Goal: Task Accomplishment & Management: Manage account settings

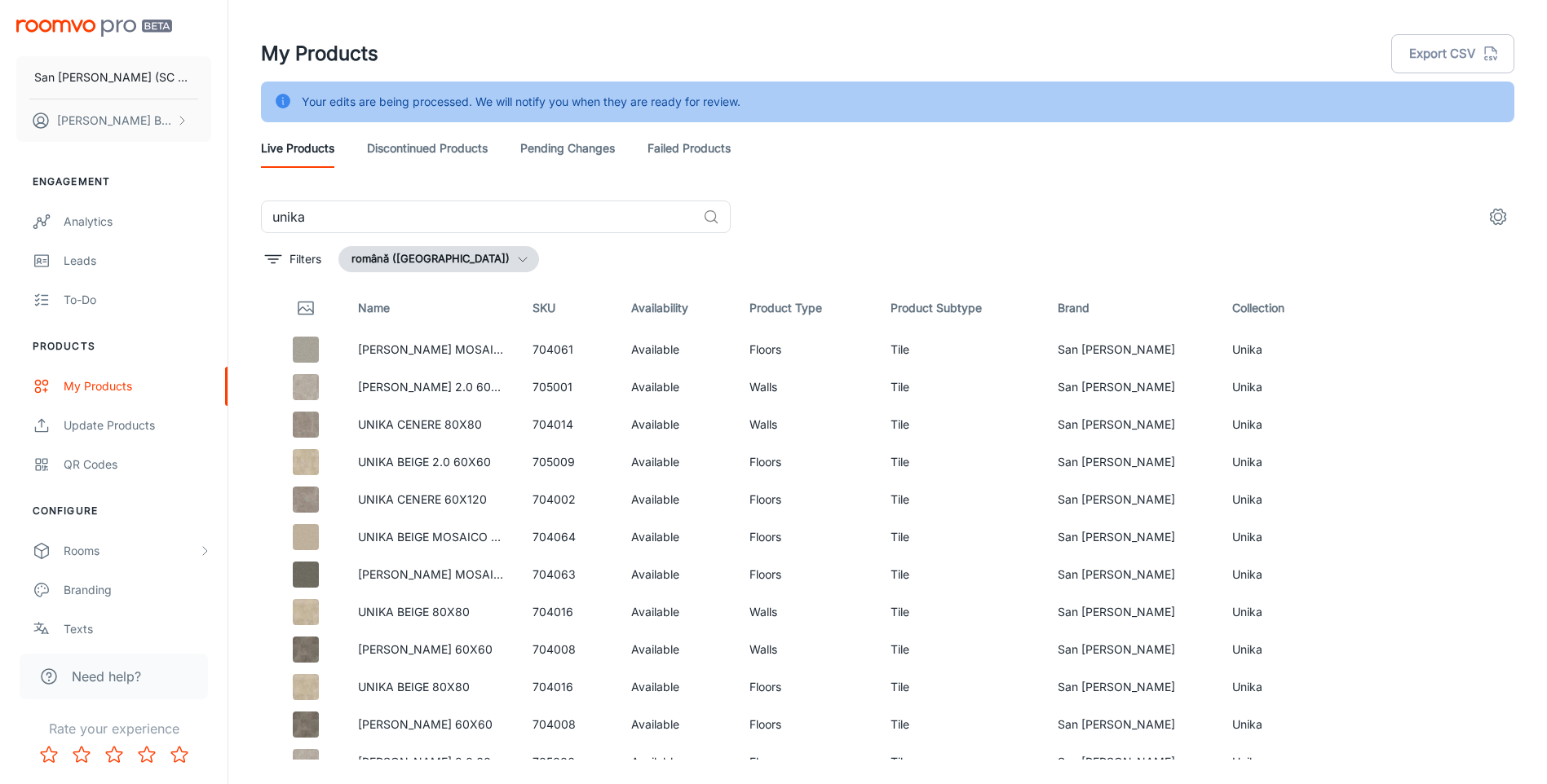
drag, startPoint x: 971, startPoint y: 0, endPoint x: 961, endPoint y: 17, distance: 19.7
click at [405, 350] on link "[PERSON_NAME] MOSAICO 30X30" at bounding box center [454, 349] width 193 height 14
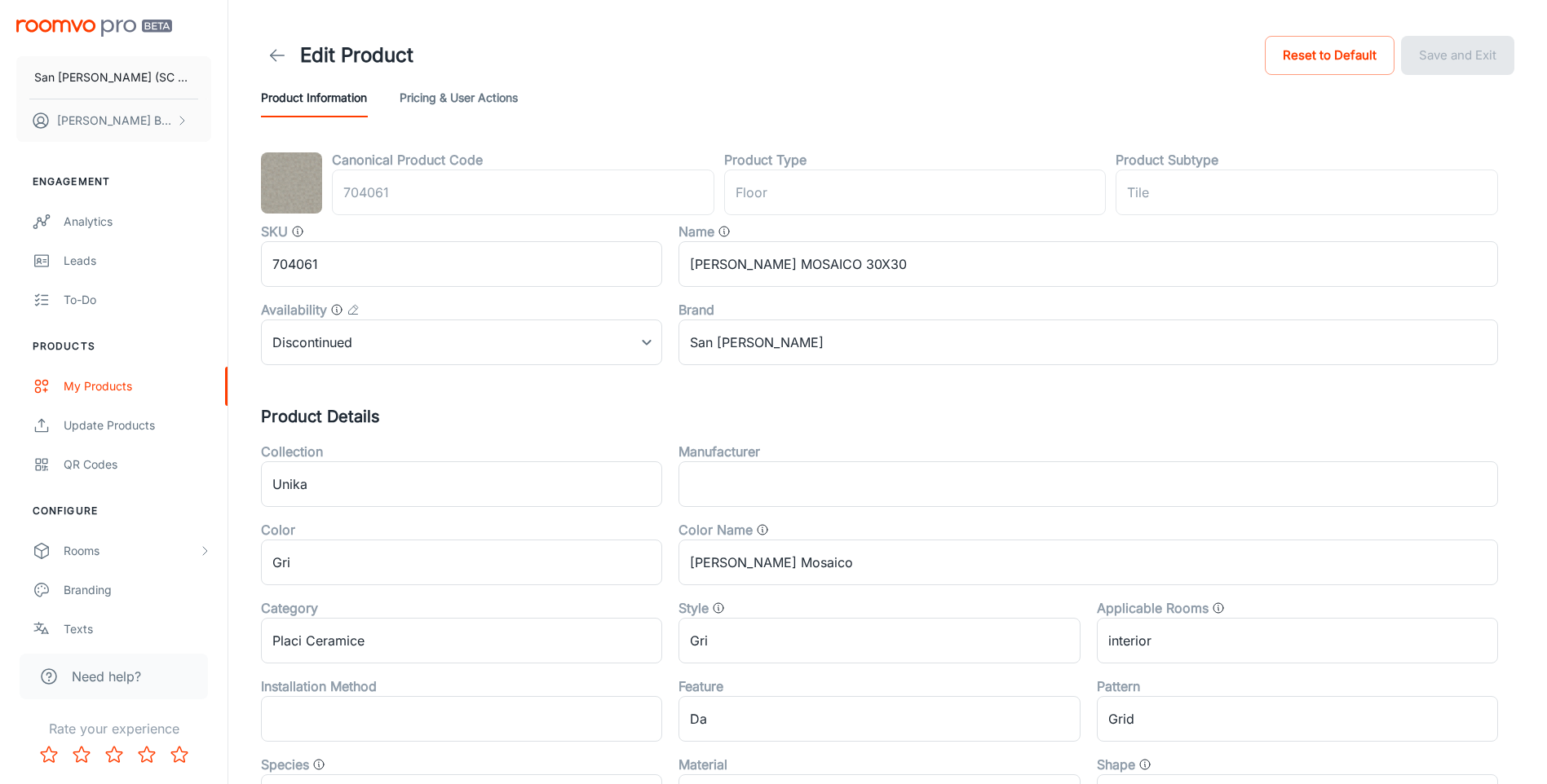
type input "podea"
type input "Gresie"
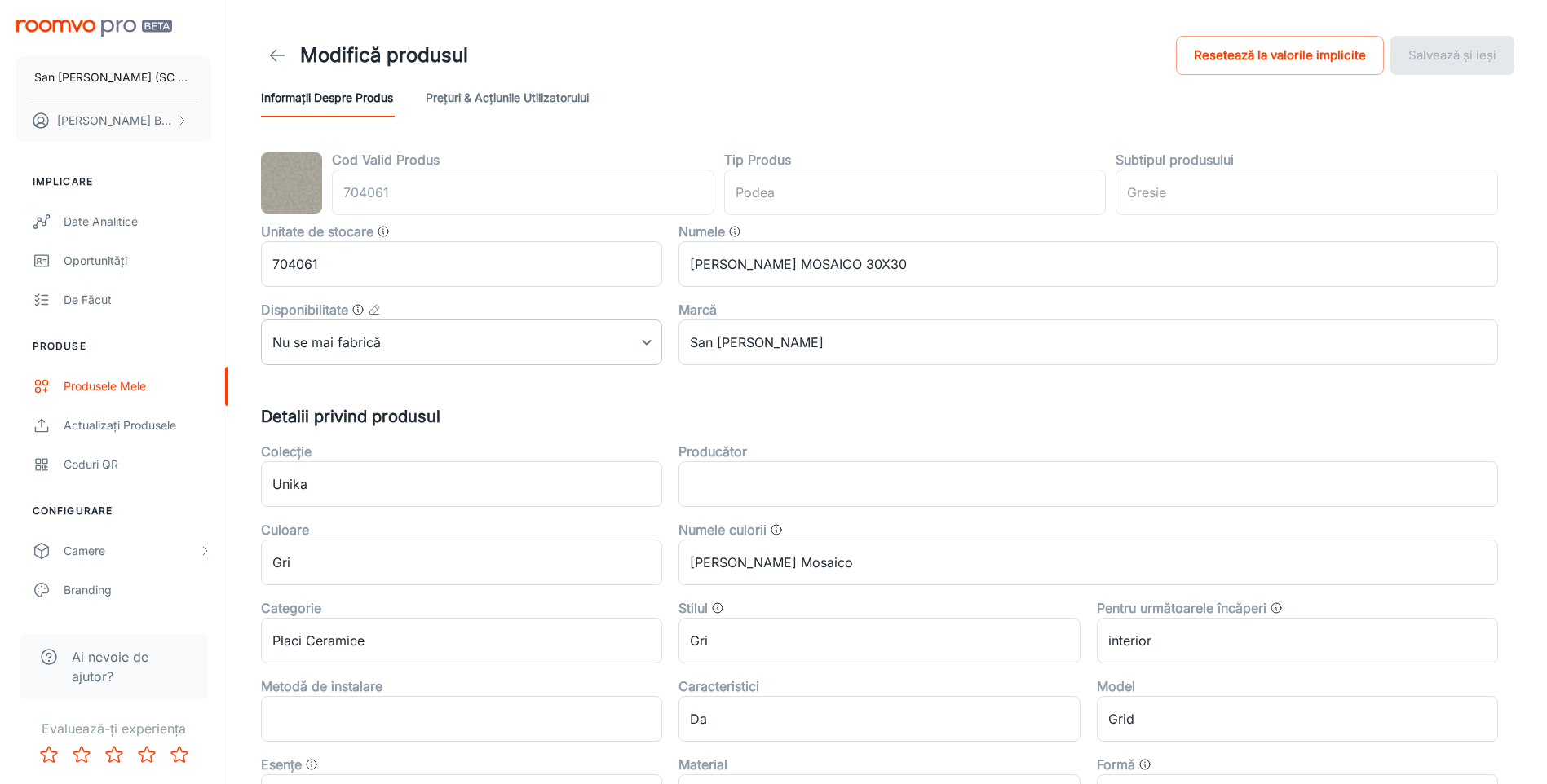
click at [625, 349] on body "San [PERSON_NAME] (SC San Marco Design SRL) [PERSON_NAME] Implicare Date analit…" at bounding box center [773, 392] width 1547 height 784
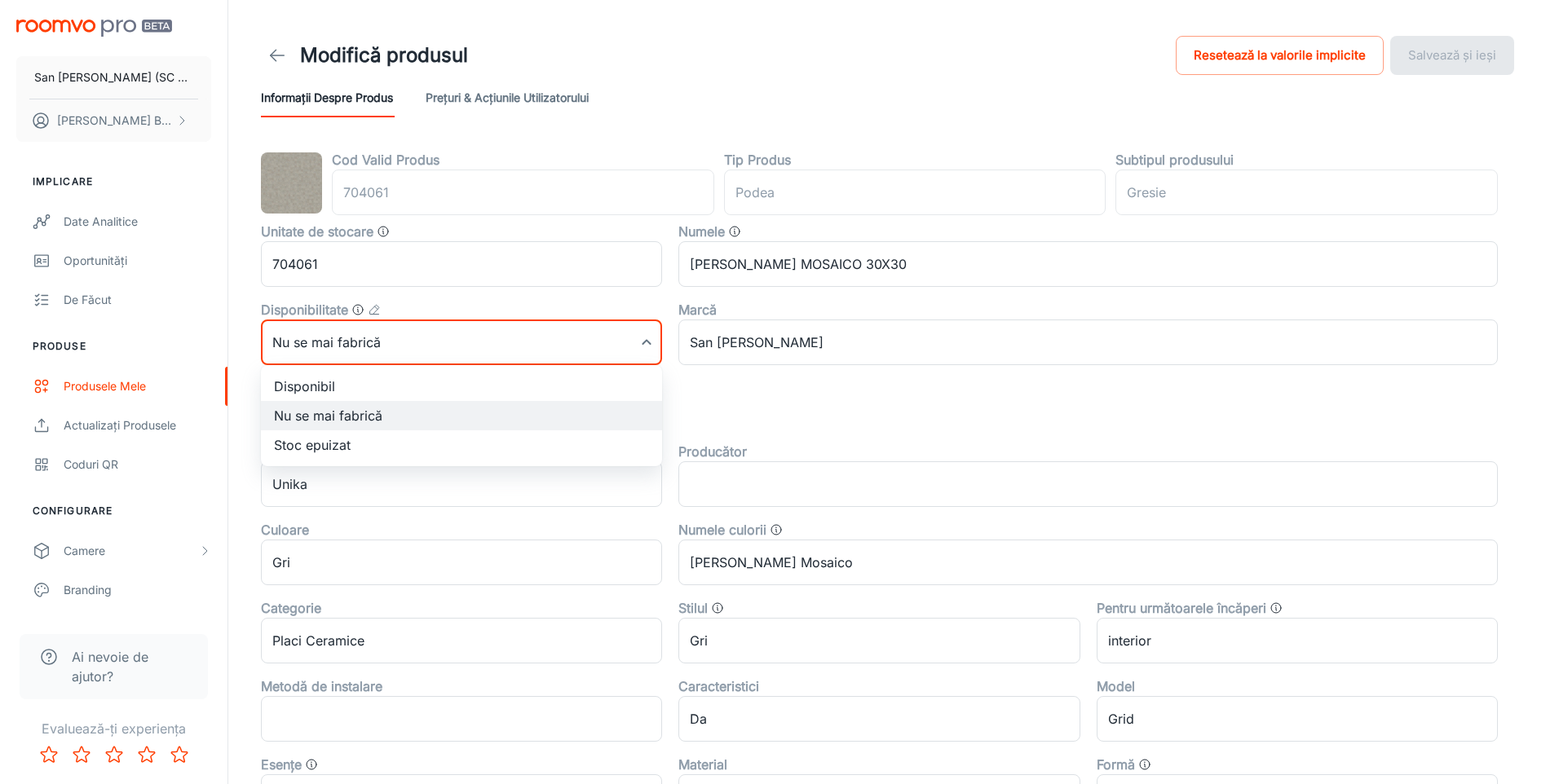
click at [625, 349] on div at bounding box center [780, 392] width 1559 height 784
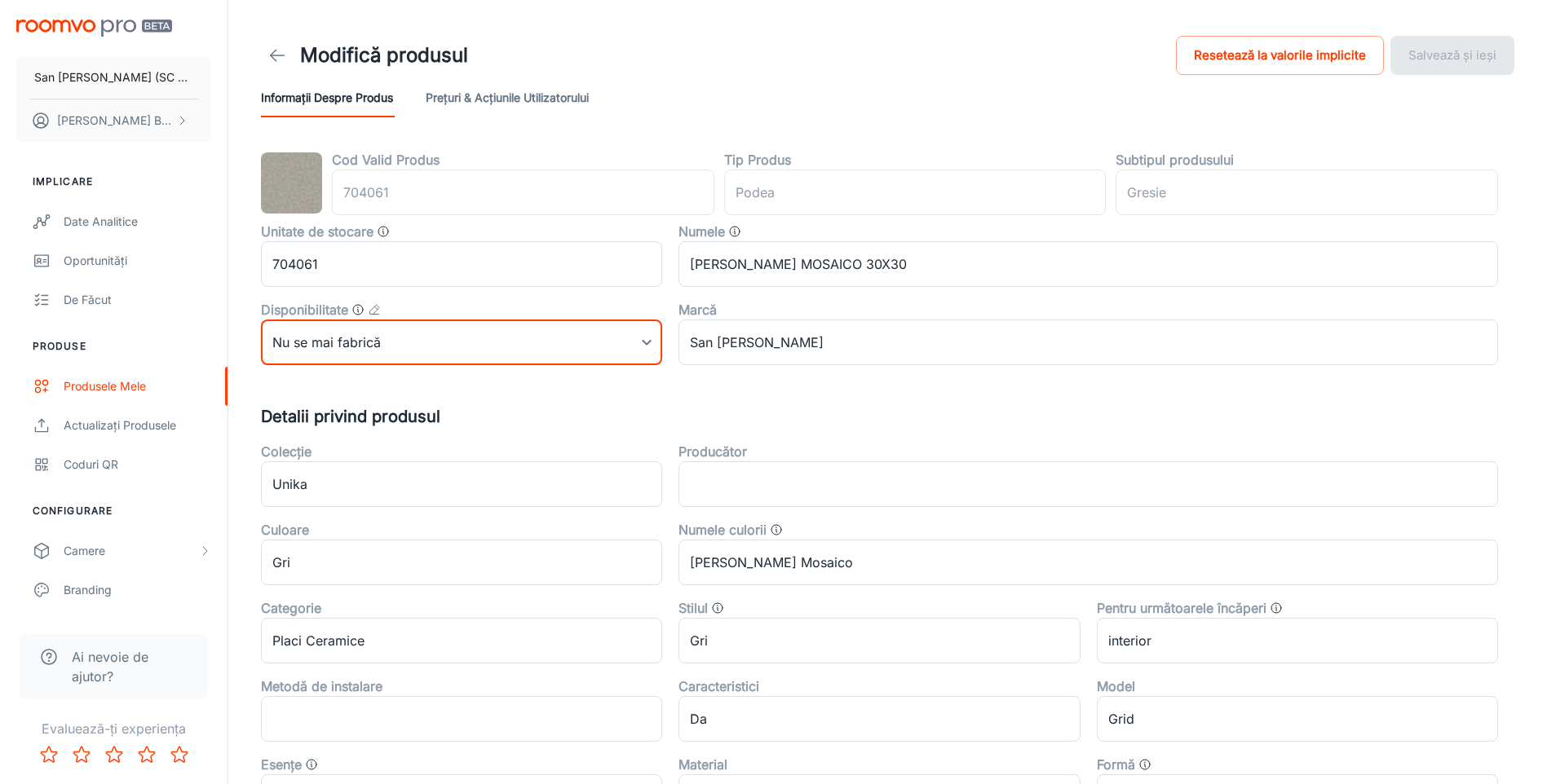
click at [272, 50] on icon at bounding box center [277, 55] width 20 height 20
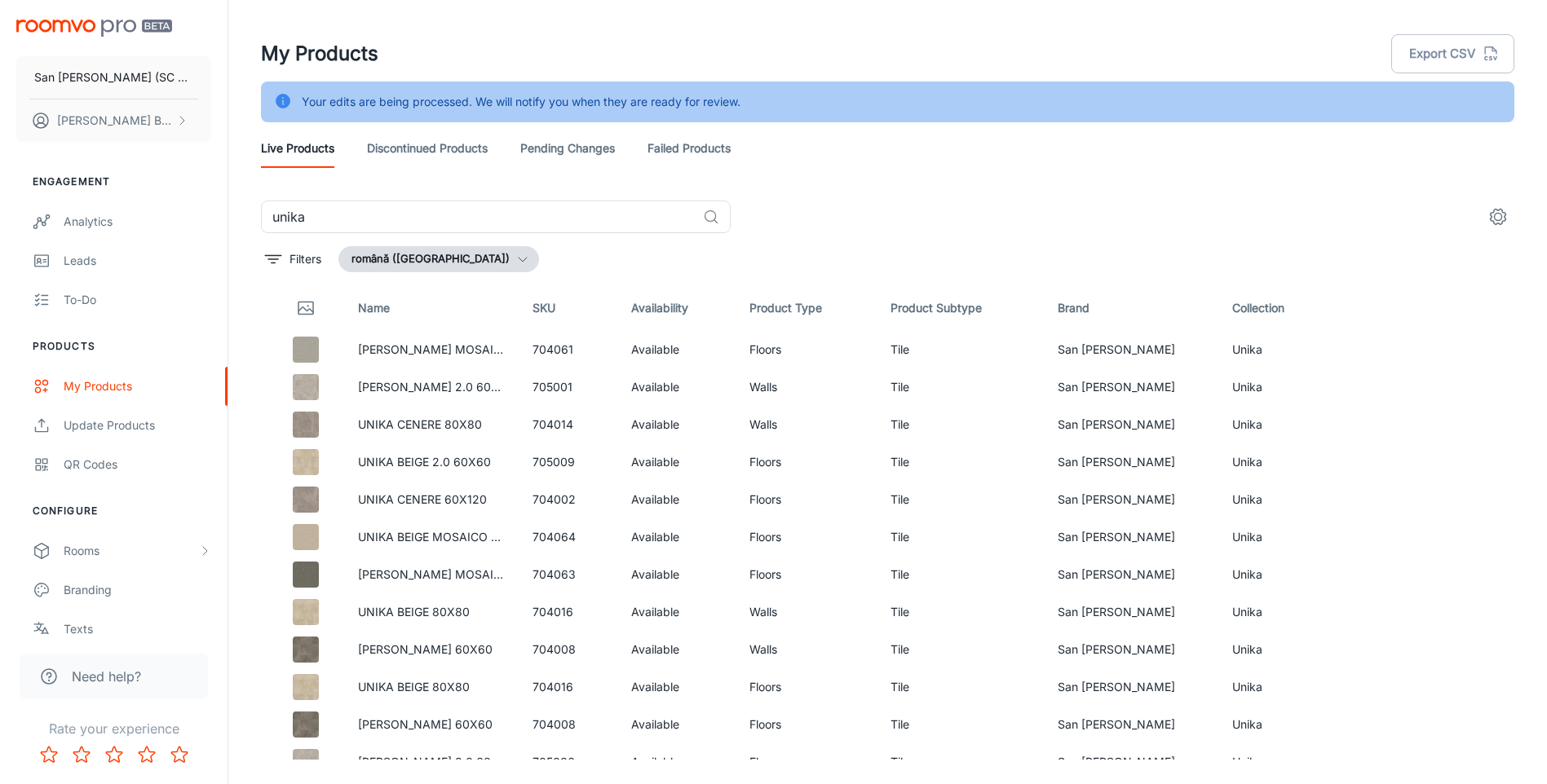
scroll to position [321, 0]
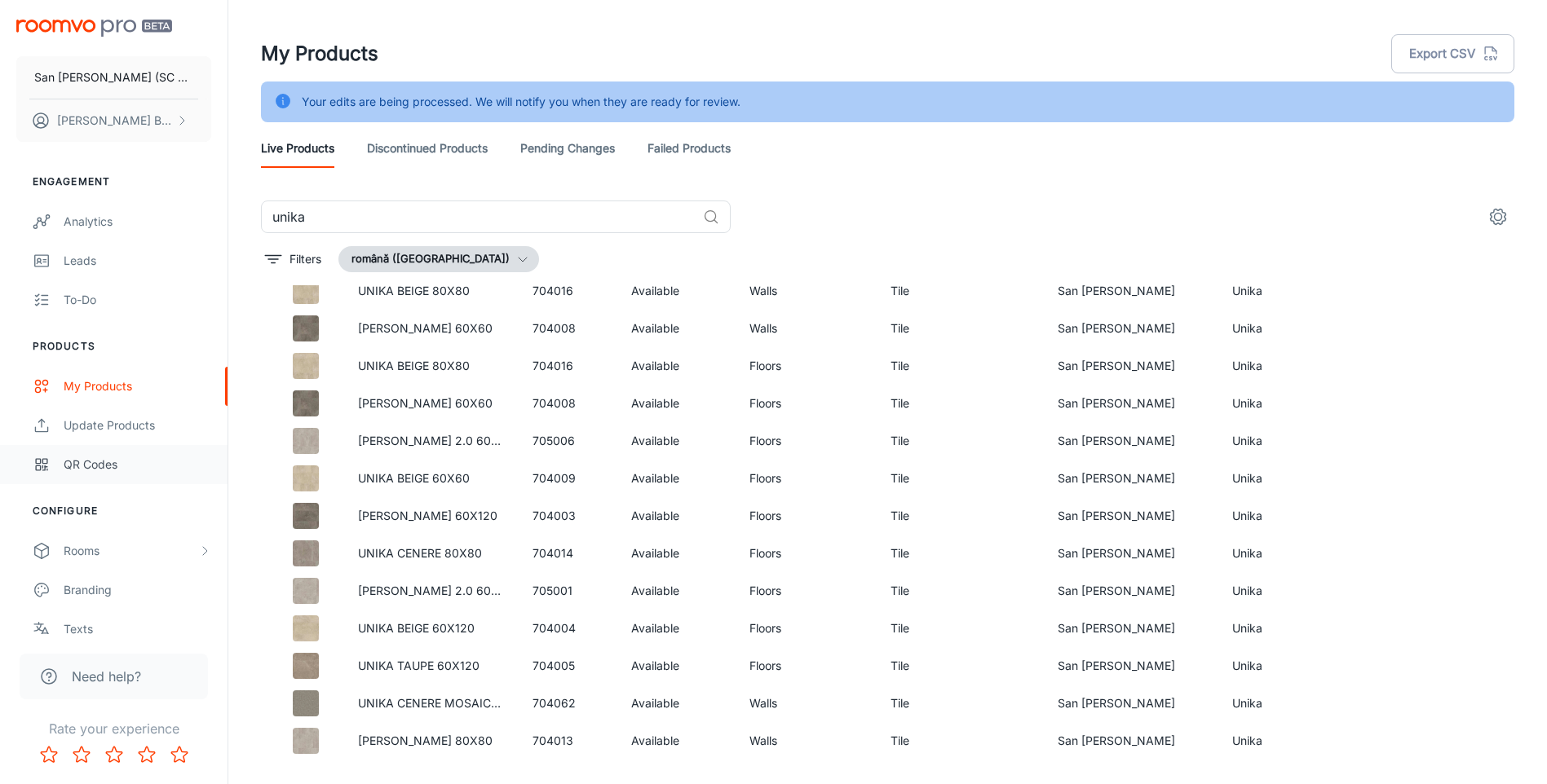
click at [100, 461] on div "QR Codes" at bounding box center [137, 465] width 148 height 18
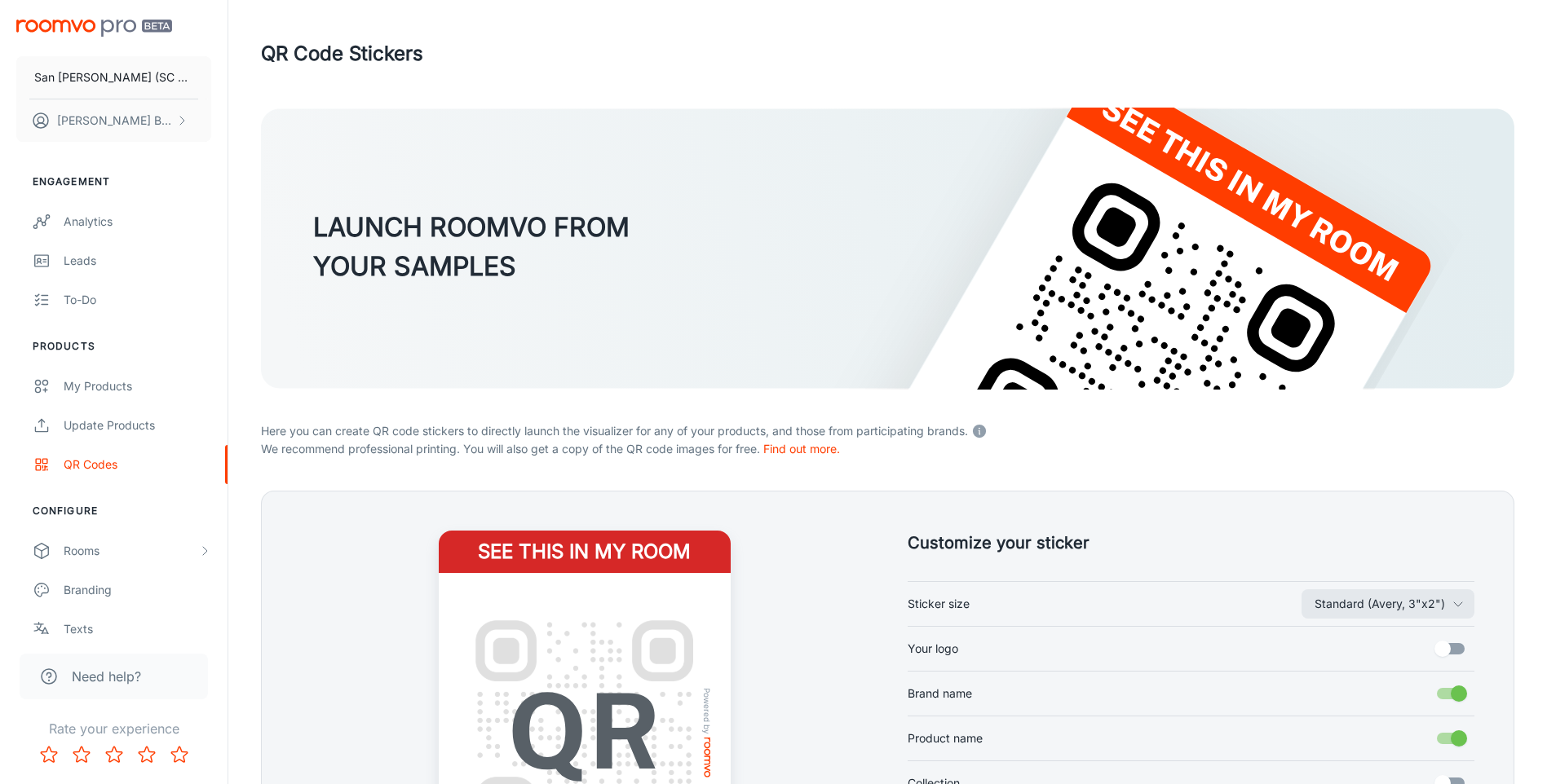
scroll to position [245, 0]
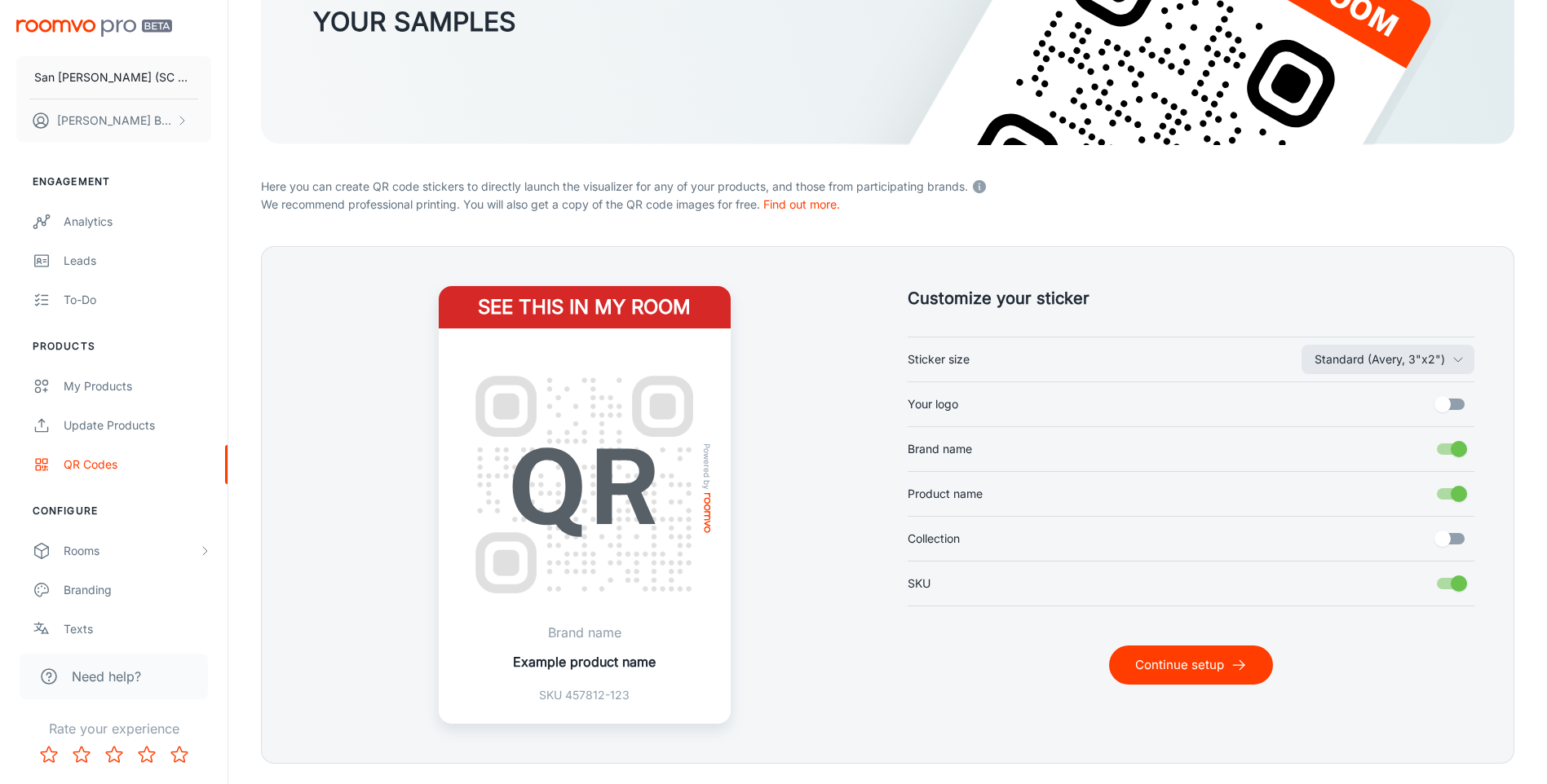
click at [1457, 538] on input "Collection" at bounding box center [1442, 538] width 93 height 31
checkbox input "true"
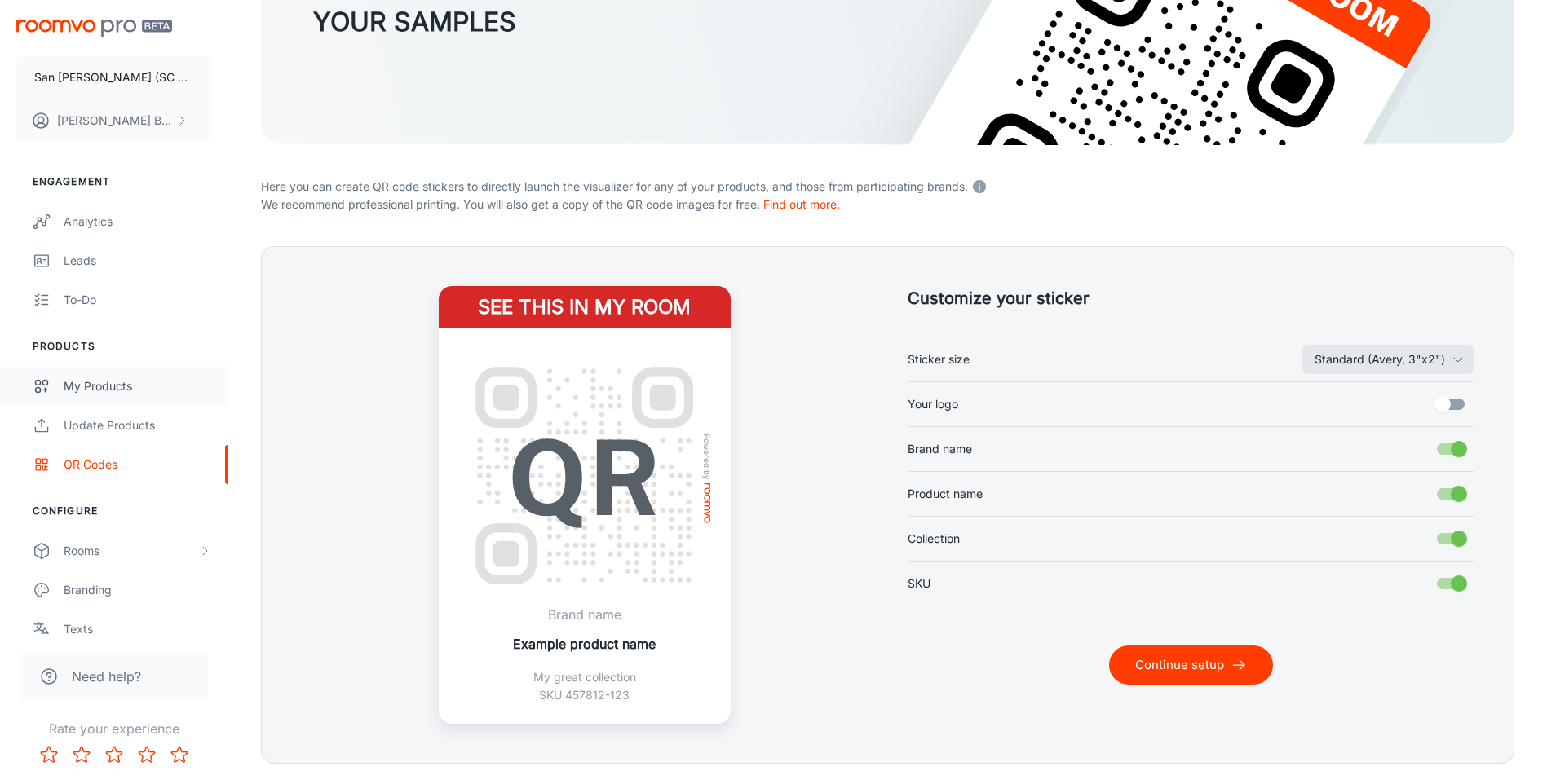
click at [72, 384] on div "My Products" at bounding box center [137, 386] width 148 height 18
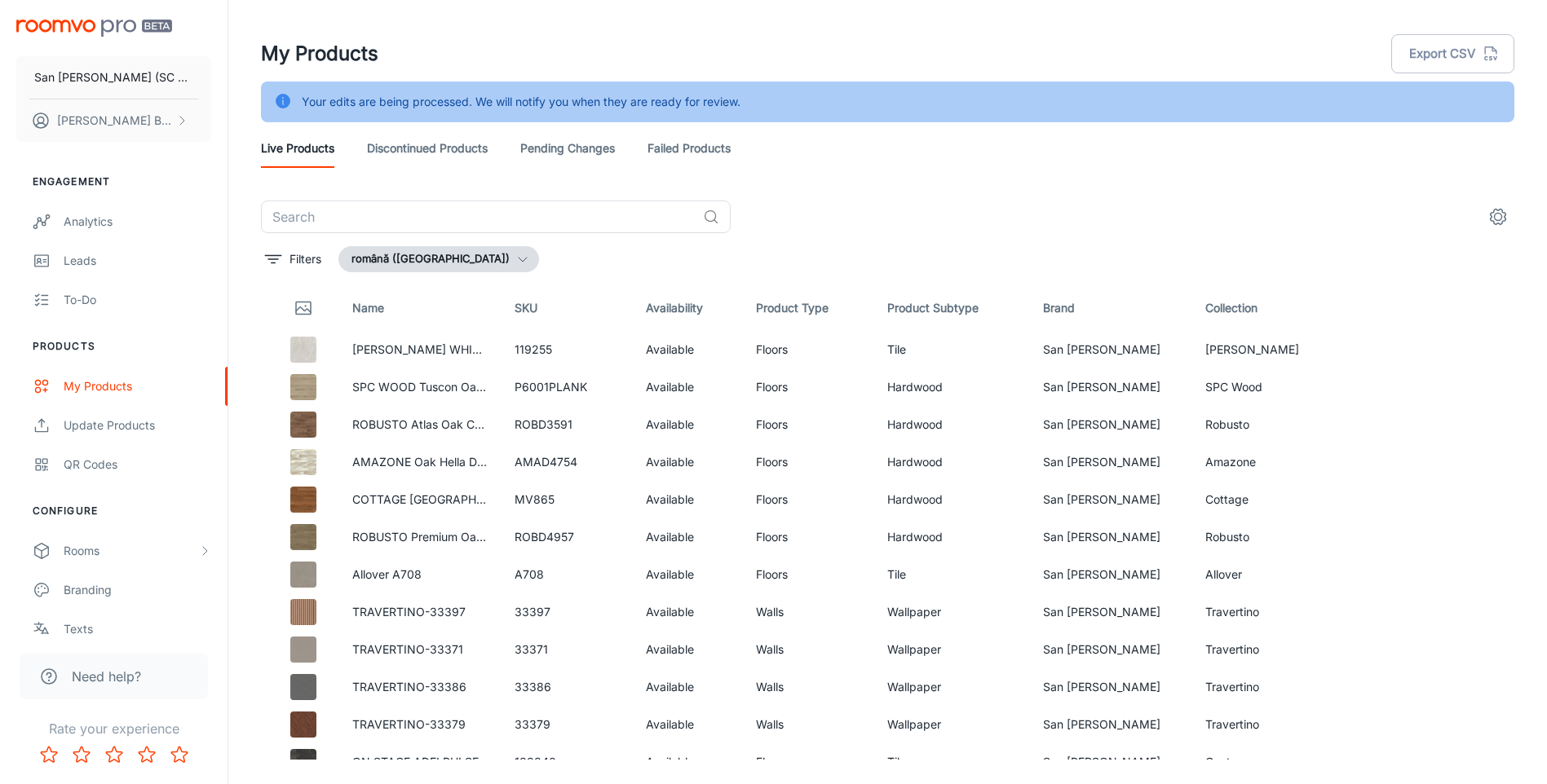
click at [1503, 214] on icon "settings" at bounding box center [1498, 217] width 20 height 20
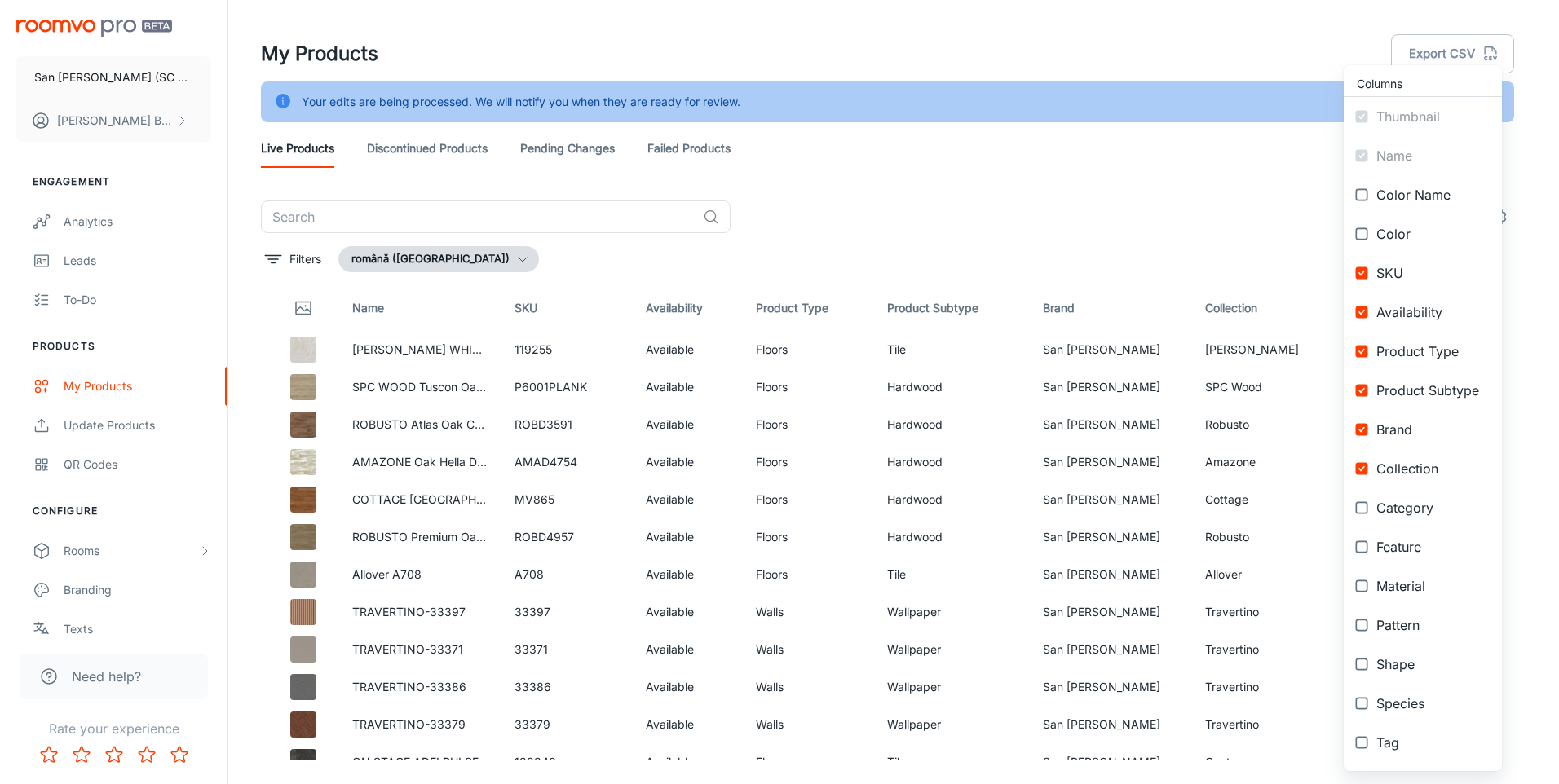
click at [940, 245] on div at bounding box center [780, 392] width 1559 height 784
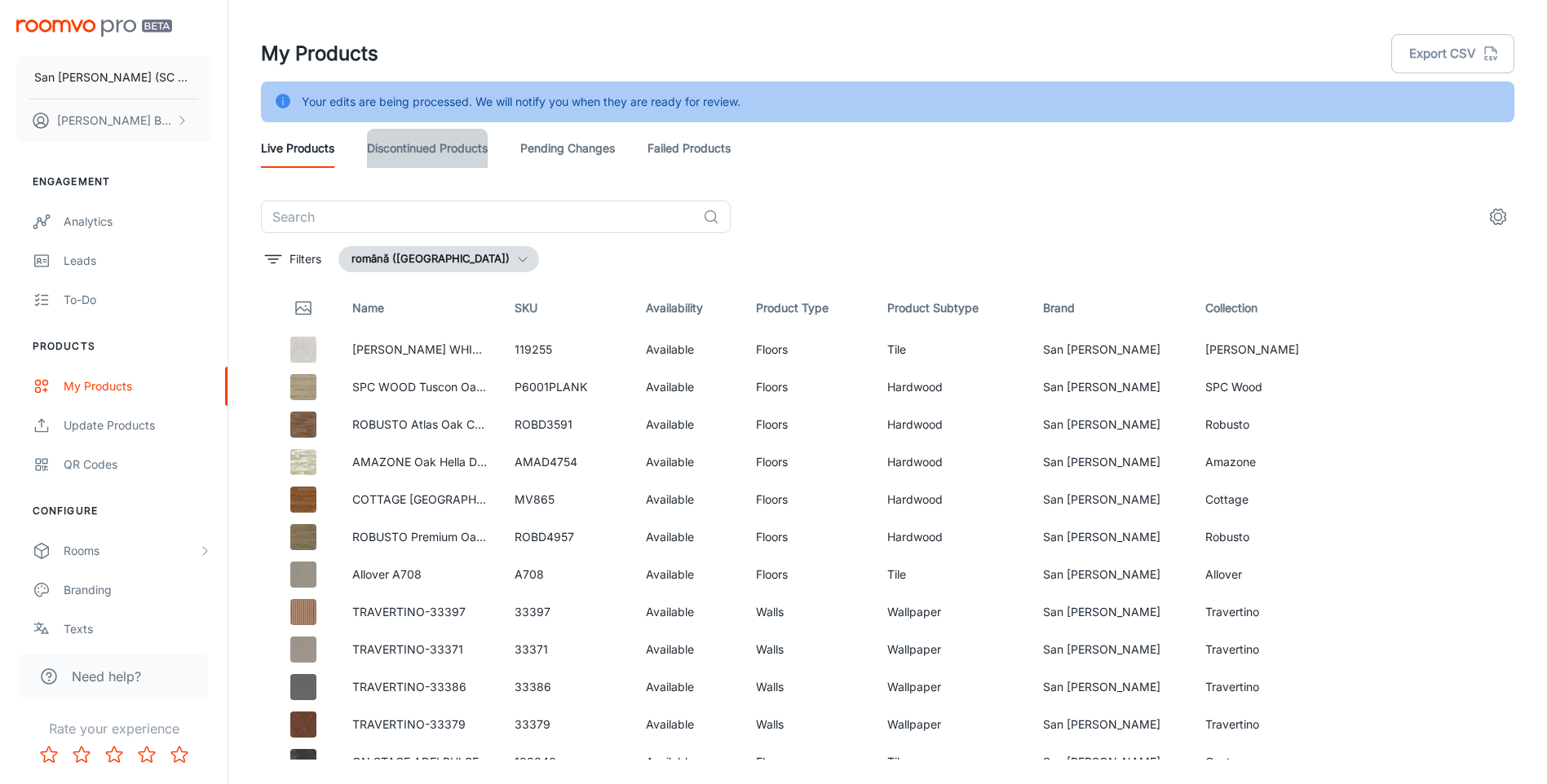
click at [386, 149] on link "Discontinued Products" at bounding box center [427, 149] width 121 height 40
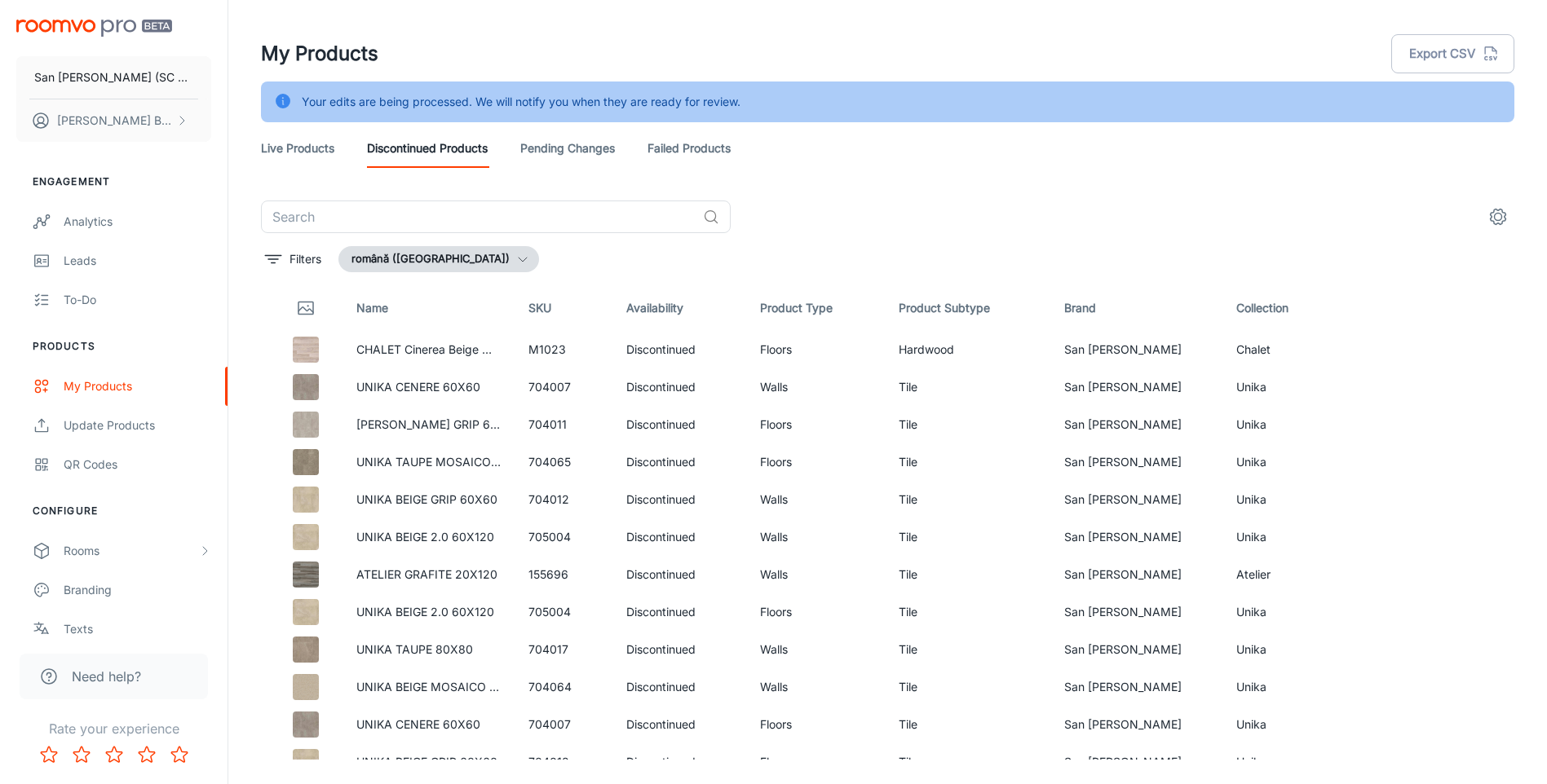
click at [302, 146] on link "Live Products" at bounding box center [298, 149] width 74 height 40
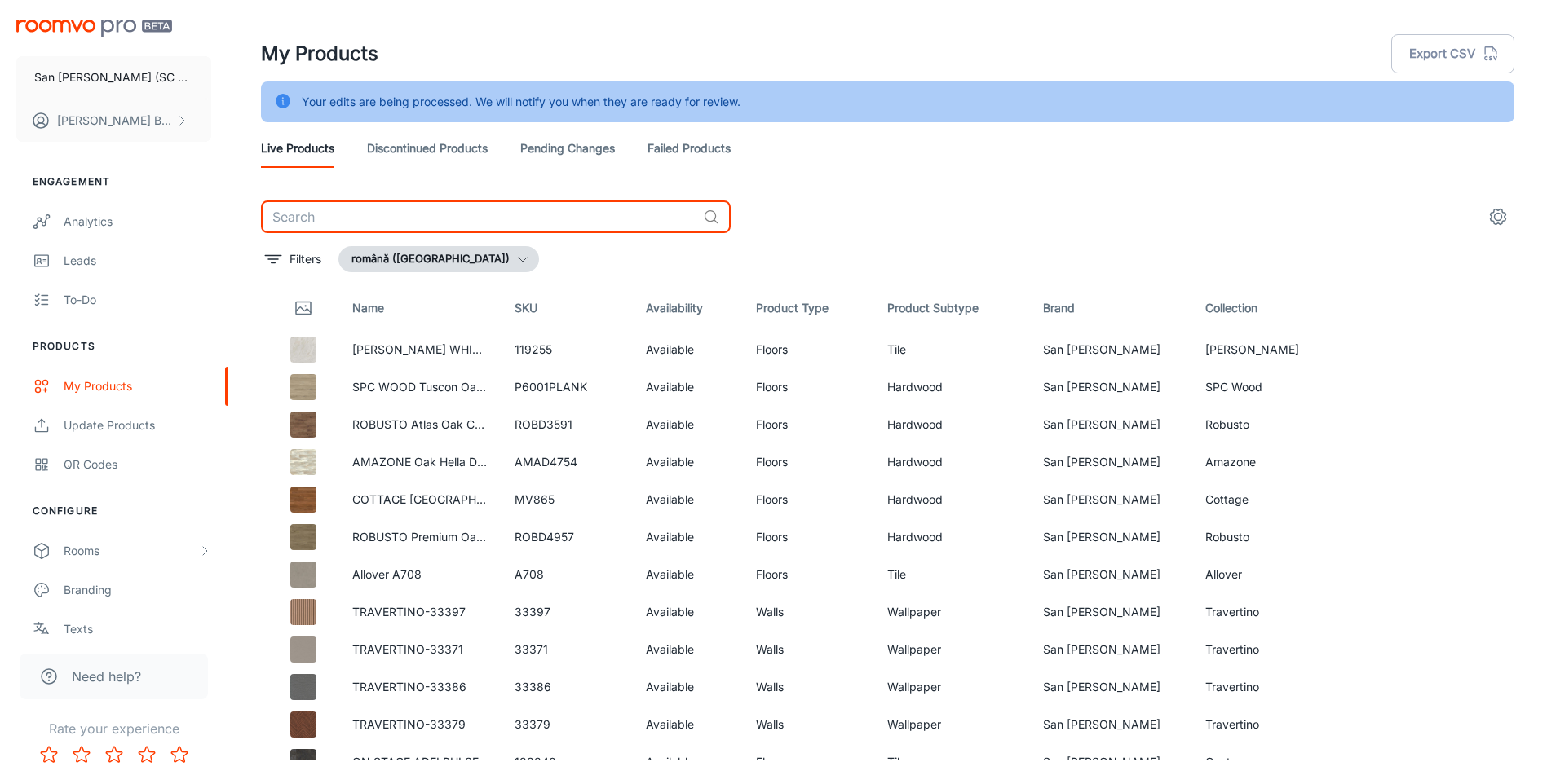
click at [354, 215] on input "text" at bounding box center [479, 217] width 436 height 33
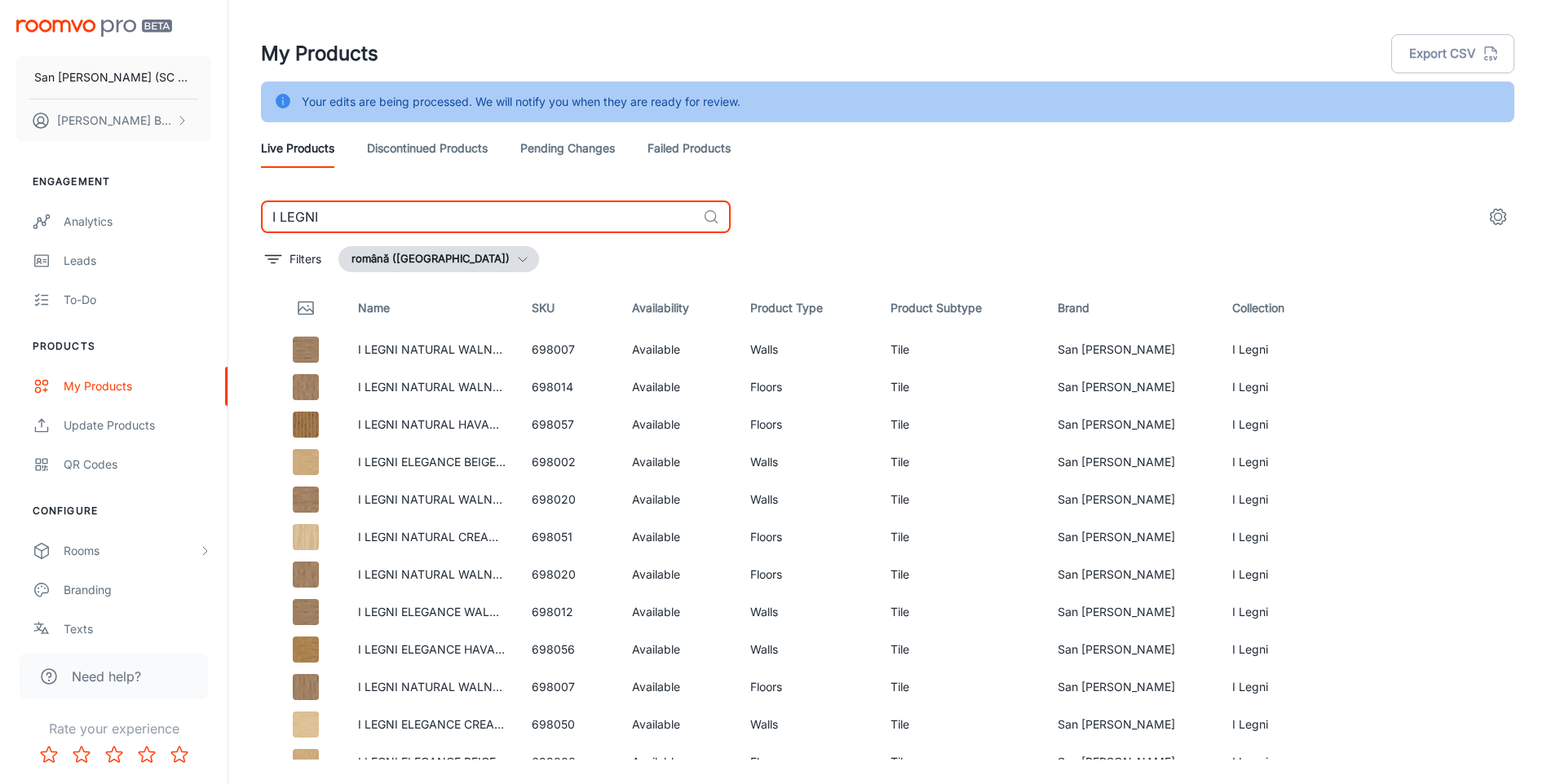
type input "I LEGNI"
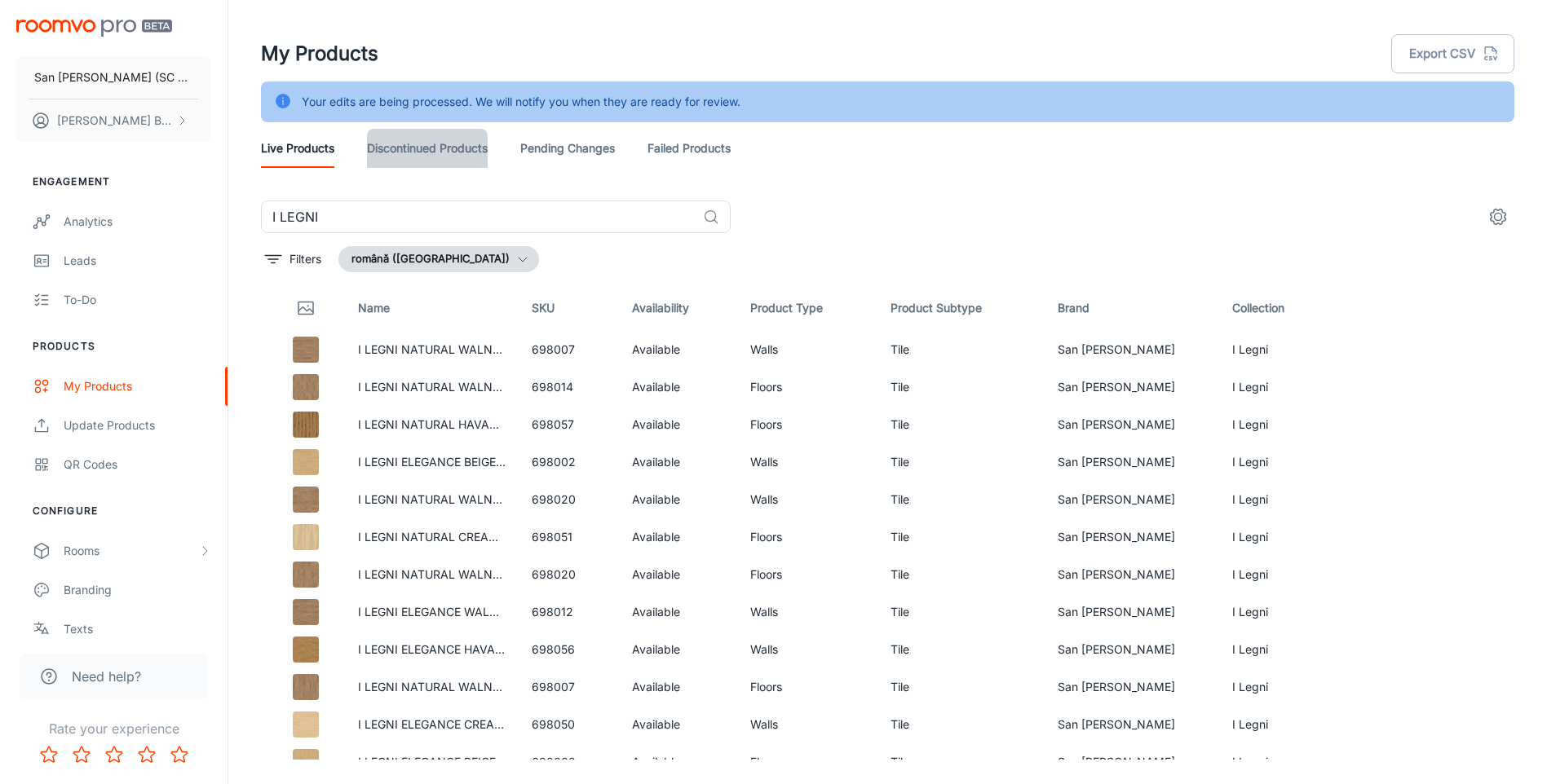
click at [434, 146] on link "Discontinued Products" at bounding box center [427, 149] width 121 height 40
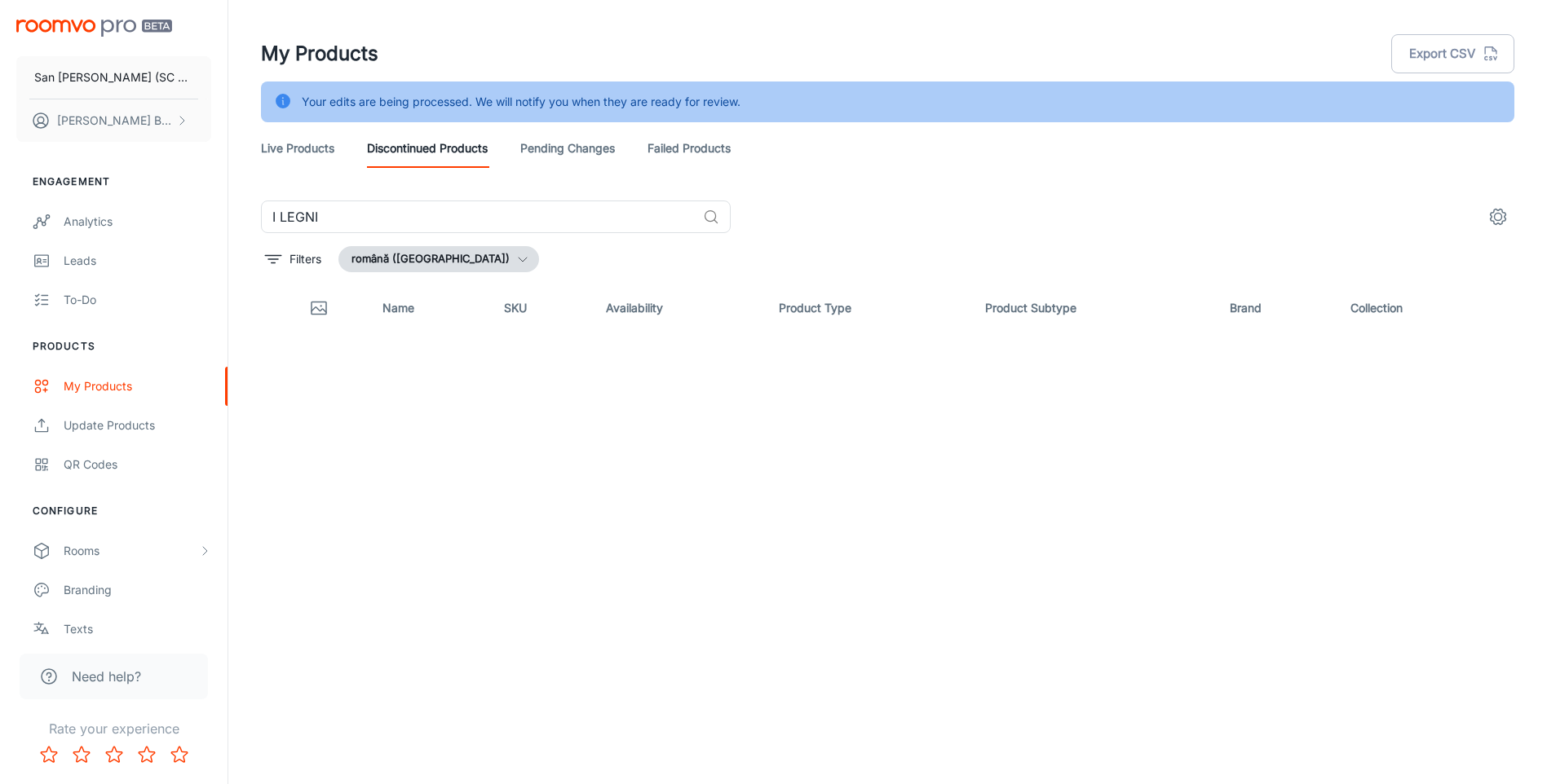
click at [571, 153] on link "Pending Changes" at bounding box center [568, 149] width 94 height 40
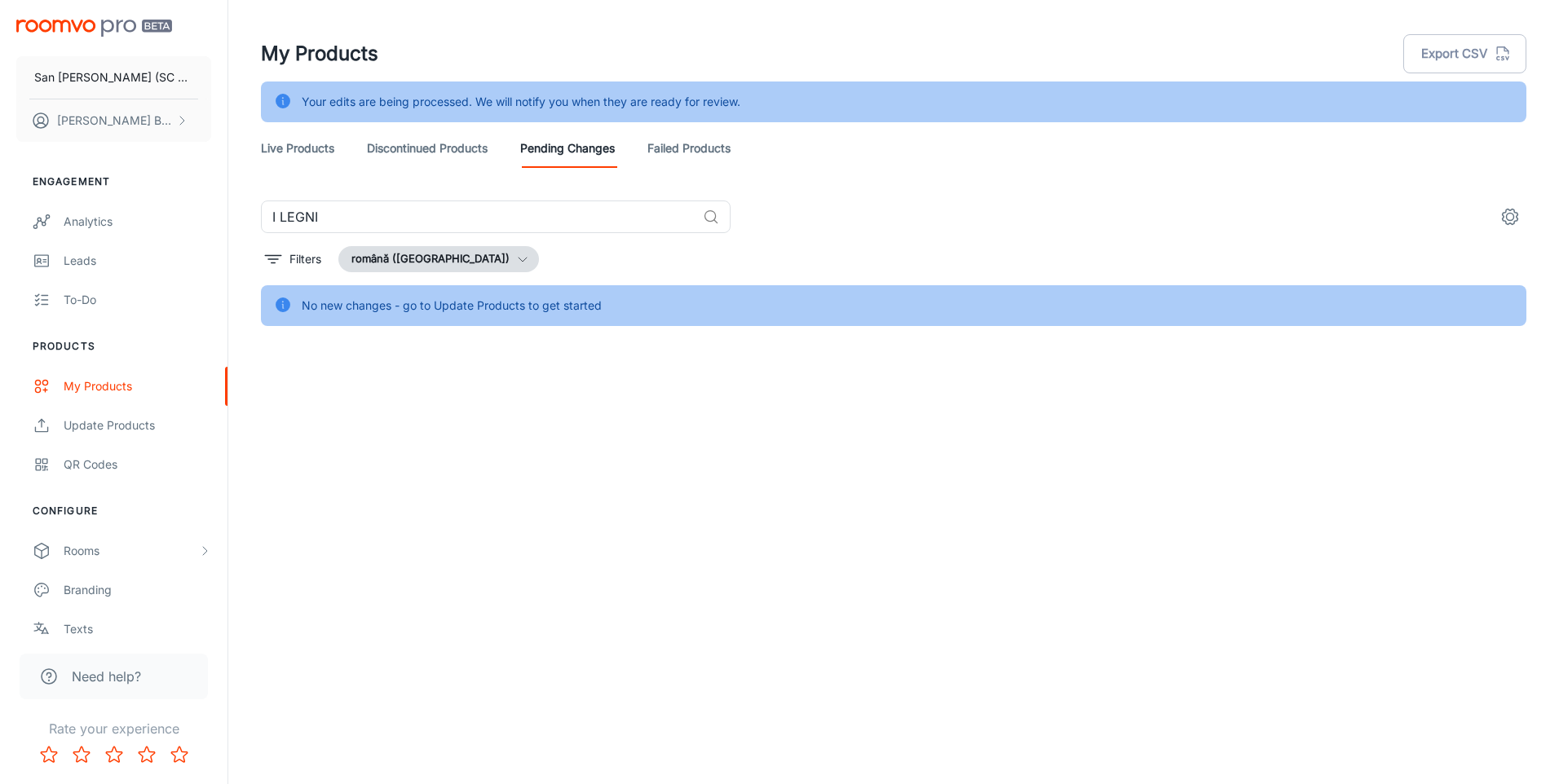
click at [448, 152] on link "Discontinued Products" at bounding box center [427, 149] width 121 height 40
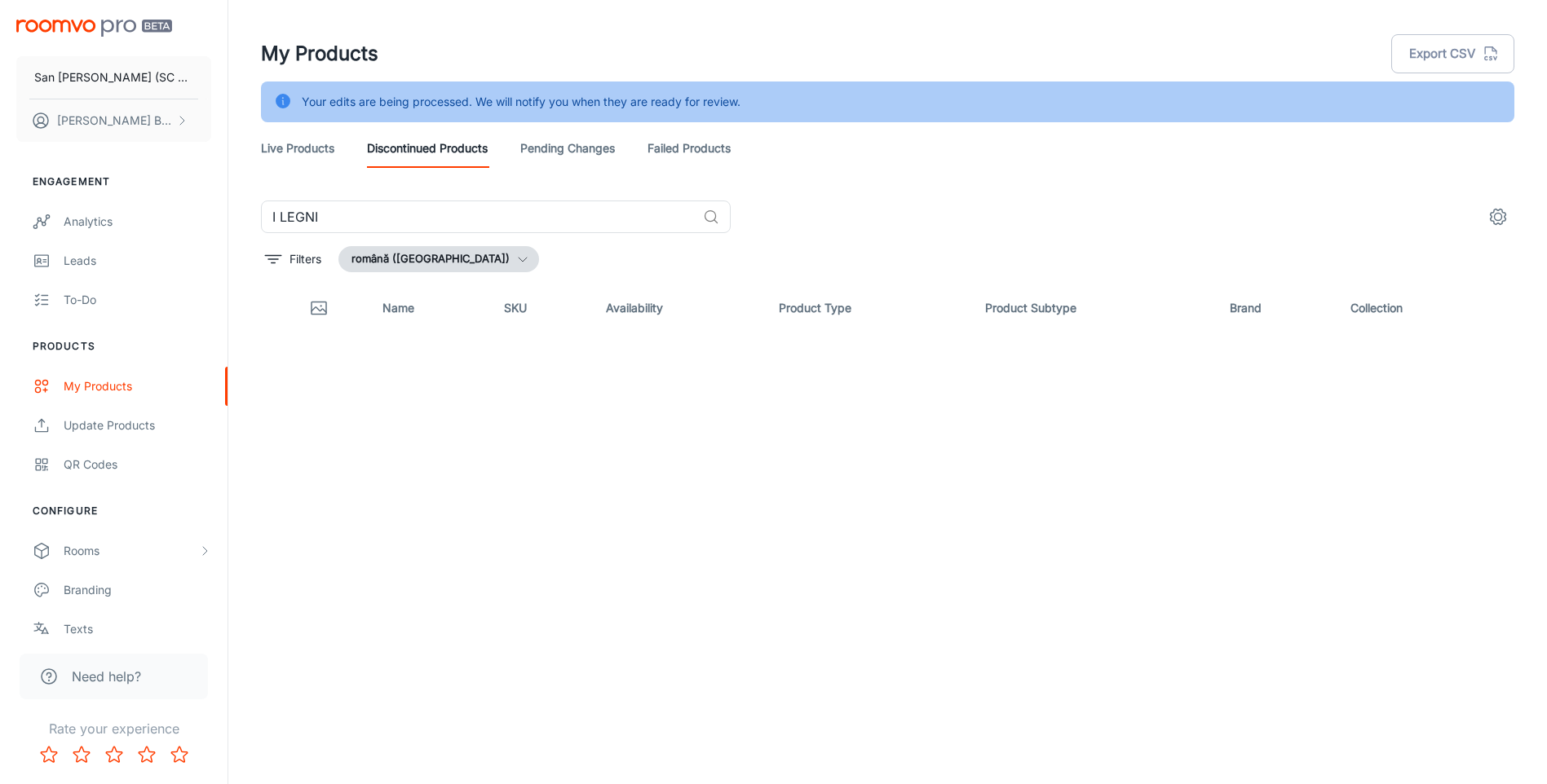
click at [272, 147] on link "Live Products" at bounding box center [298, 149] width 74 height 40
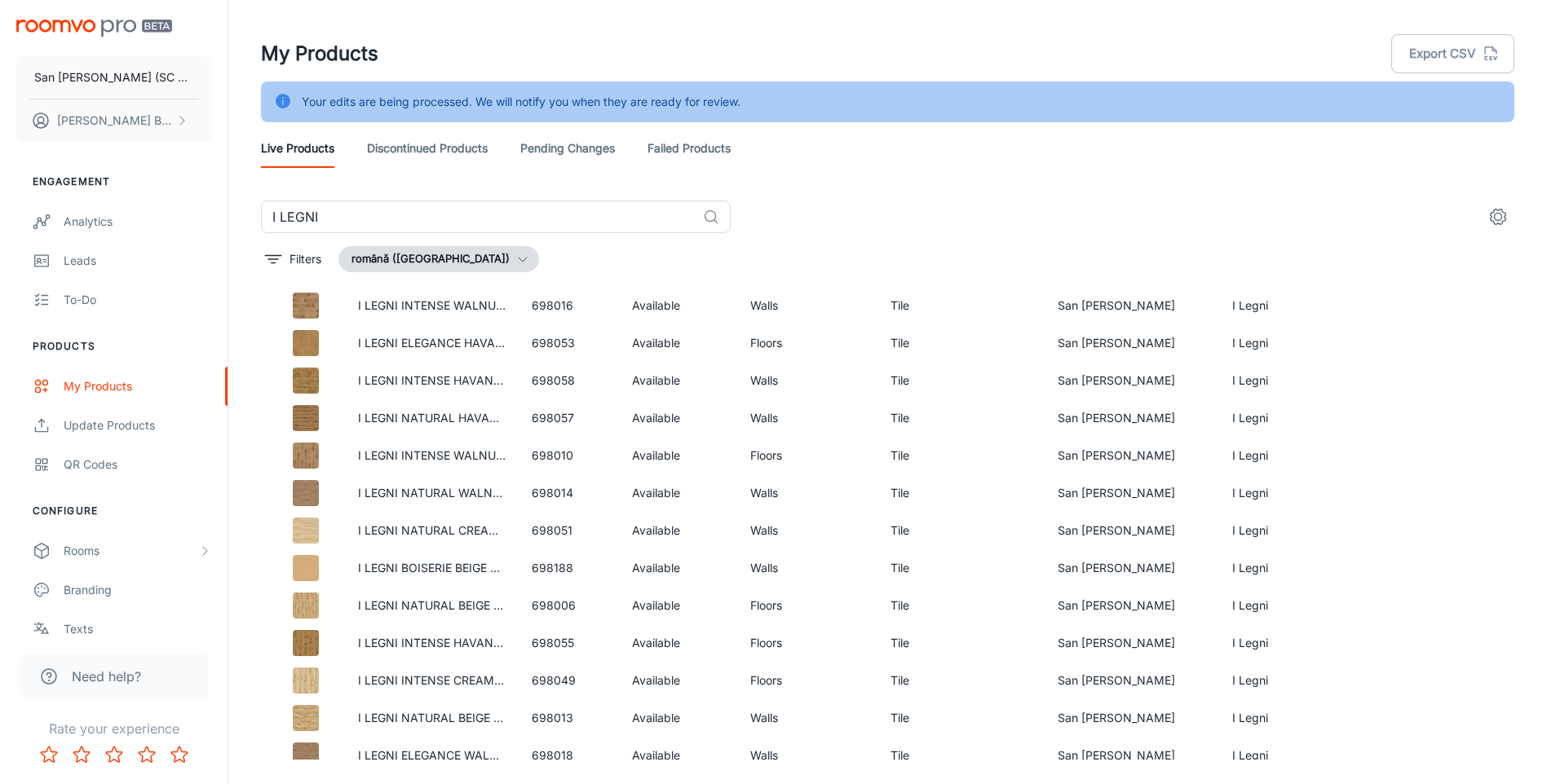
scroll to position [2046, 0]
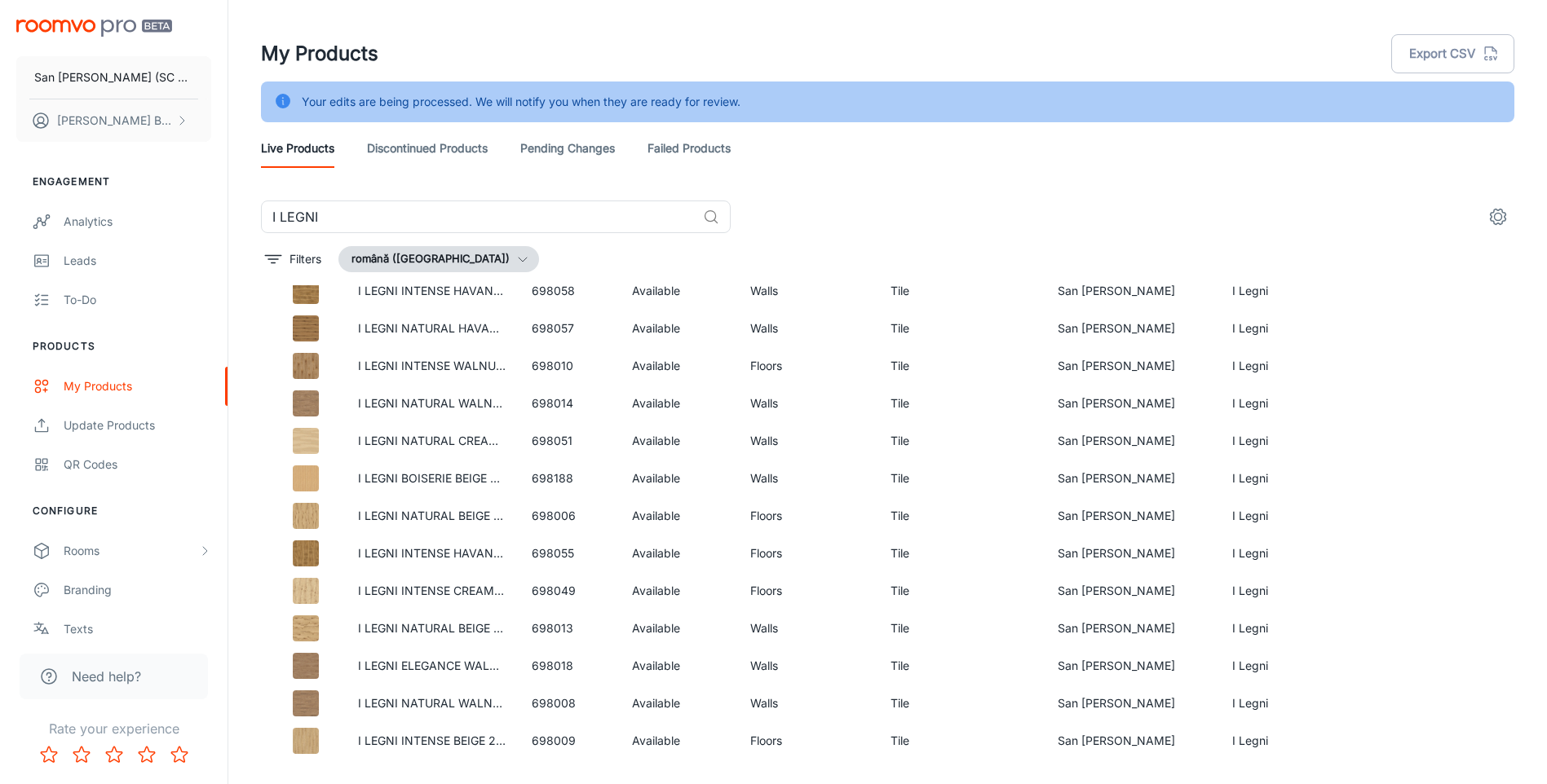
click at [805, 33] on div "My Products Export CSV" at bounding box center [888, 54] width 1254 height 42
